Goal: Task Accomplishment & Management: Complete application form

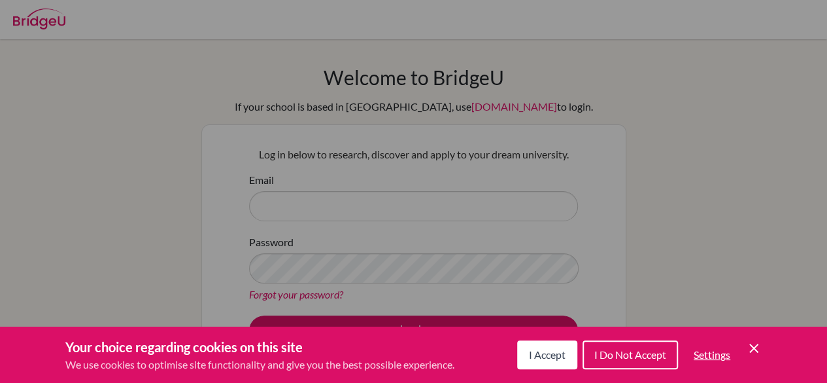
click at [550, 349] on span "I Accept" at bounding box center [547, 354] width 37 height 12
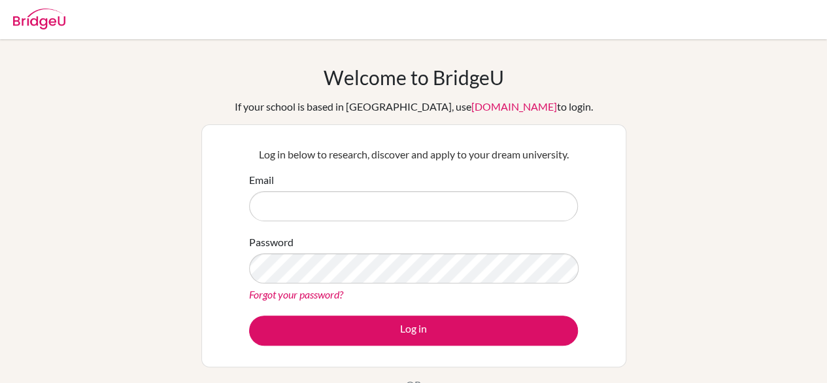
click at [666, 194] on div "Welcome to [GEOGRAPHIC_DATA] If your school is based in [GEOGRAPHIC_DATA], use …" at bounding box center [413, 279] width 827 height 428
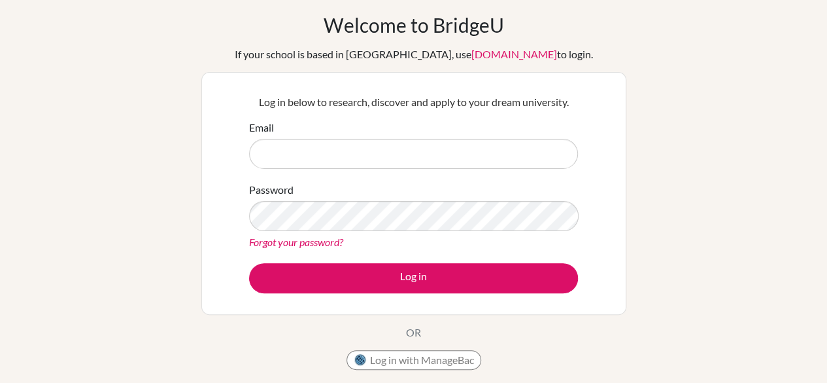
scroll to position [26, 0]
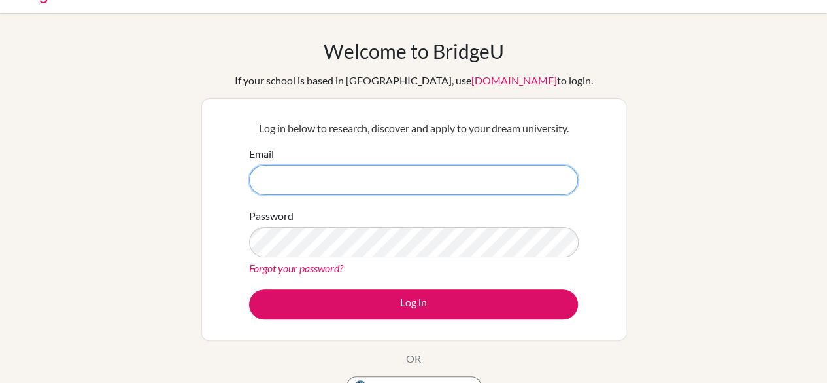
click at [371, 175] on input "Email" at bounding box center [413, 180] width 329 height 30
type input "[EMAIL_ADDRESS][DOMAIN_NAME]"
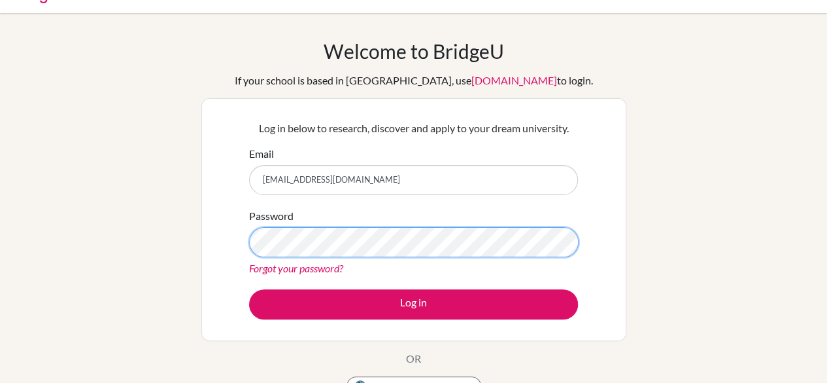
click at [249, 289] on button "Log in" at bounding box center [413, 304] width 329 height 30
